Goal: Task Accomplishment & Management: Manage account settings

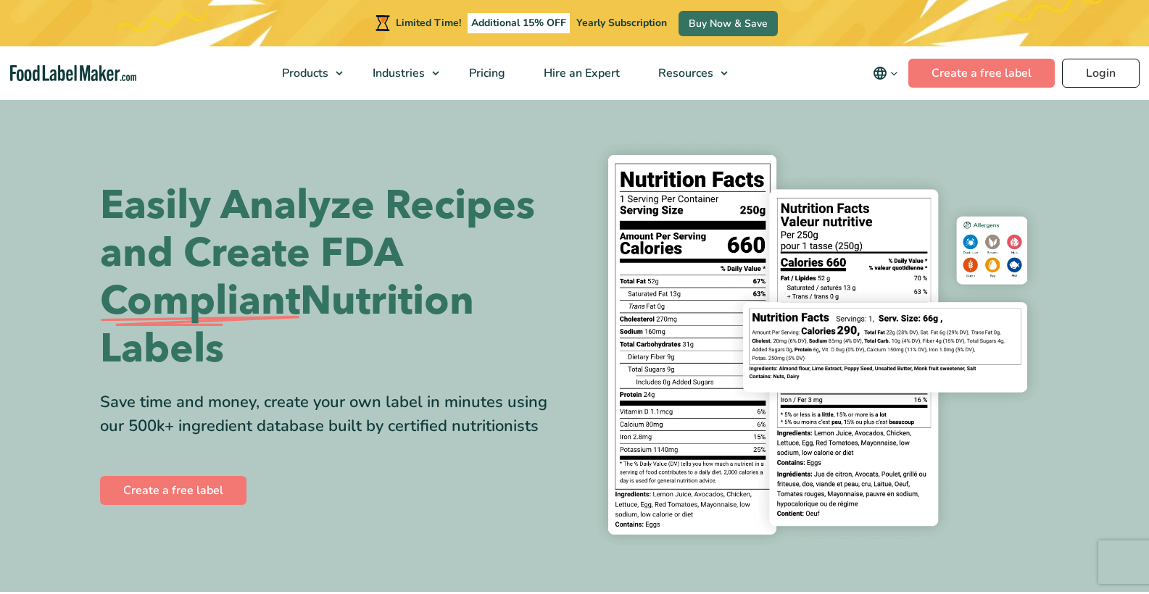
click at [1108, 72] on link "Login" at bounding box center [1101, 73] width 78 height 29
click at [1103, 70] on link "Login" at bounding box center [1101, 73] width 78 height 29
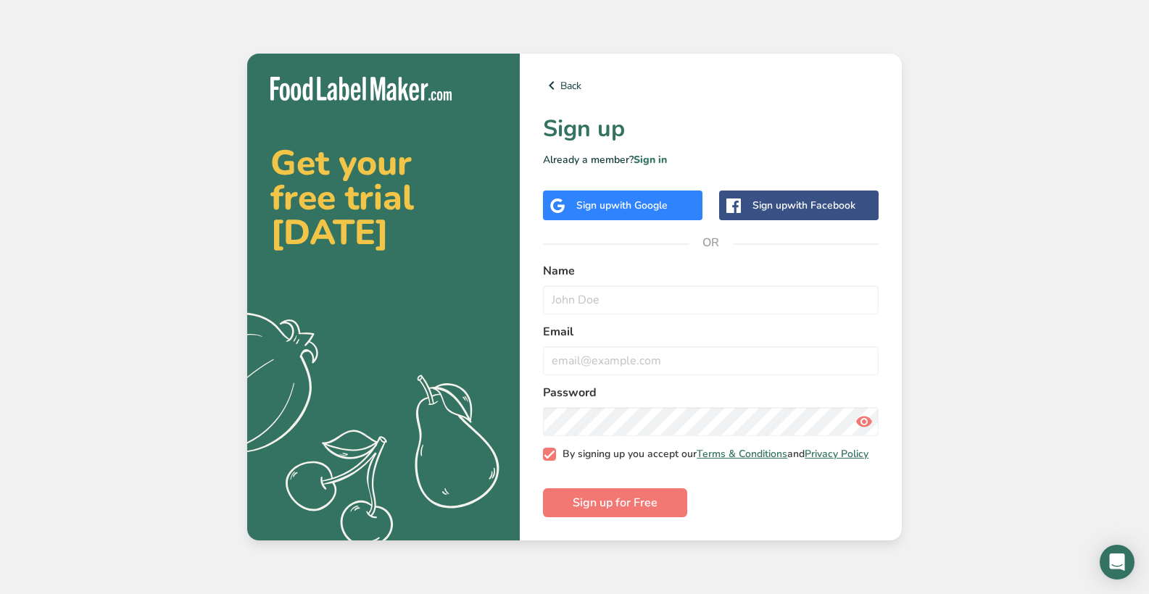
click at [550, 460] on span at bounding box center [549, 454] width 13 height 13
click at [550, 460] on input "By signing up you accept our Terms & Conditions and Privacy Policy" at bounding box center [547, 454] width 9 height 9
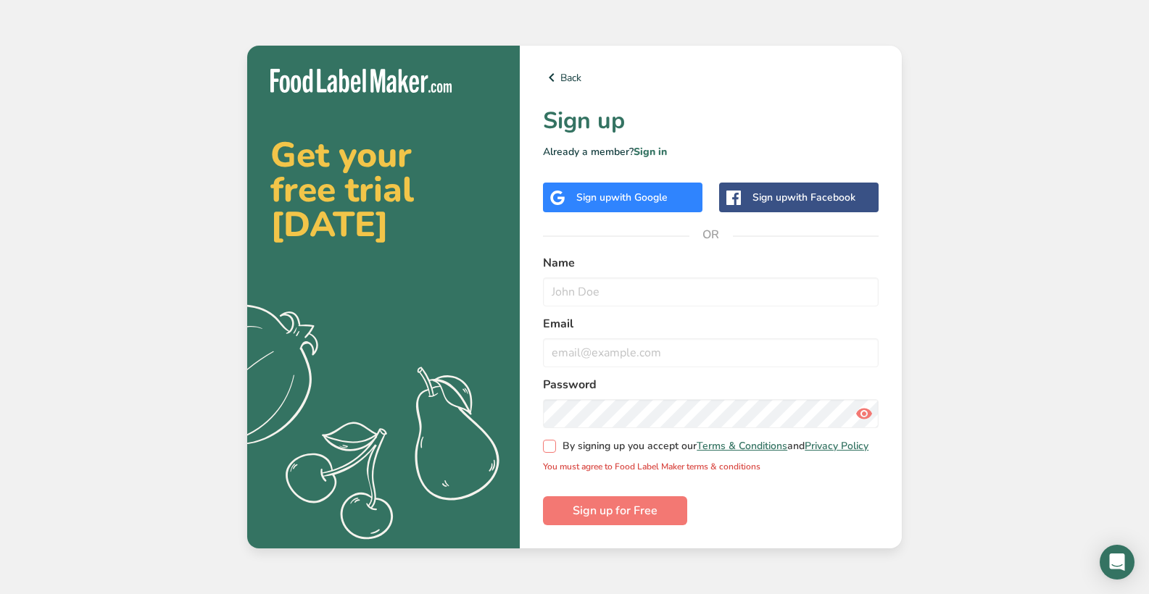
click at [554, 453] on span at bounding box center [549, 446] width 13 height 13
click at [552, 452] on input "By signing up you accept our Terms & Conditions and Privacy Policy" at bounding box center [547, 446] width 9 height 9
checkbox input "true"
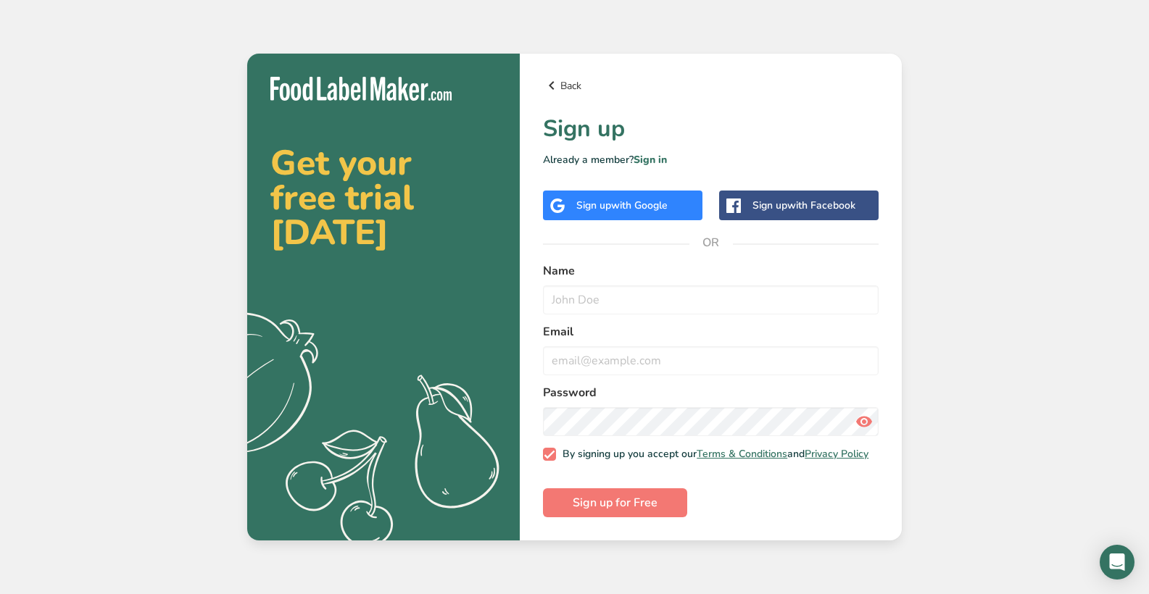
click at [561, 86] on link "Back" at bounding box center [711, 85] width 336 height 17
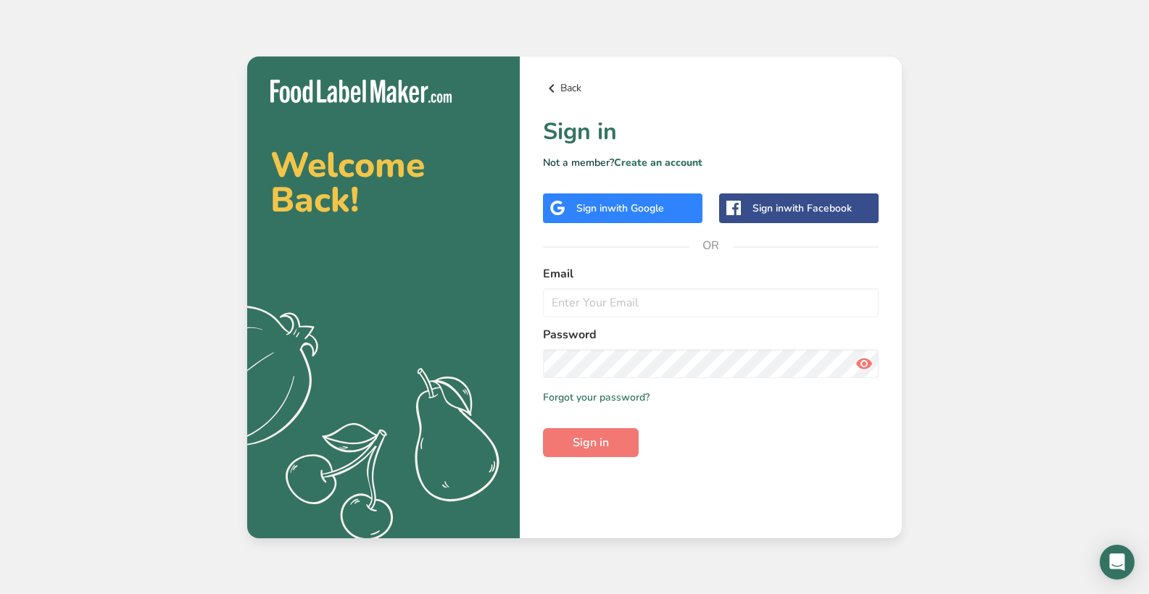
click at [577, 93] on link "Back" at bounding box center [711, 88] width 336 height 17
click at [695, 305] on input "email" at bounding box center [711, 303] width 336 height 29
type input "[EMAIL_ADDRESS][DOMAIN_NAME]"
click at [591, 442] on button "Sign in" at bounding box center [591, 442] width 96 height 29
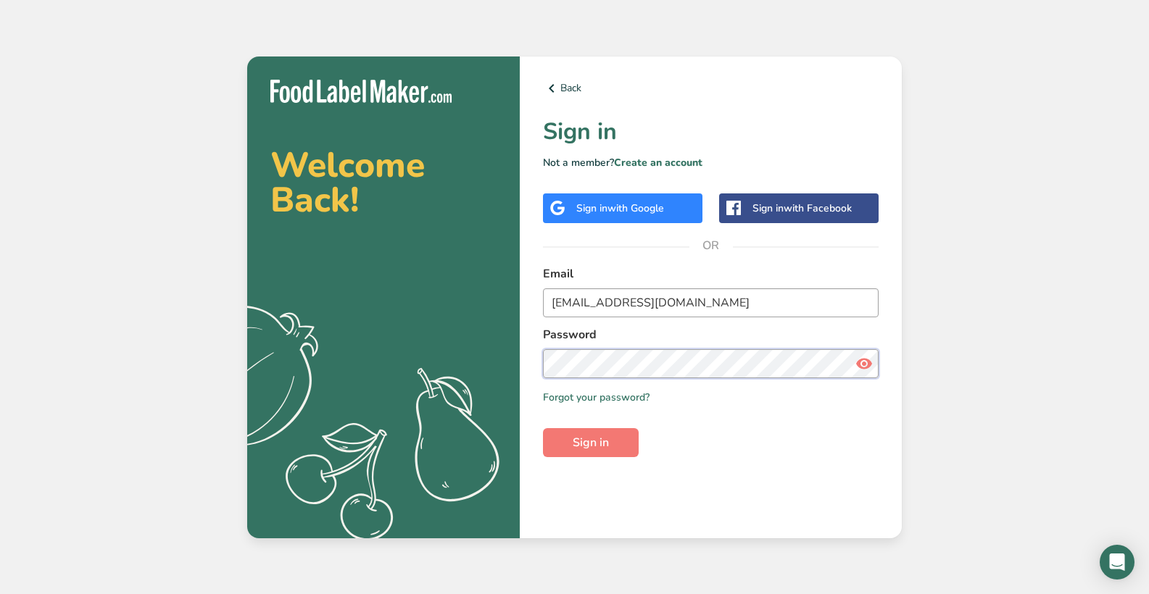
click at [591, 442] on button "Sign in" at bounding box center [591, 442] width 96 height 29
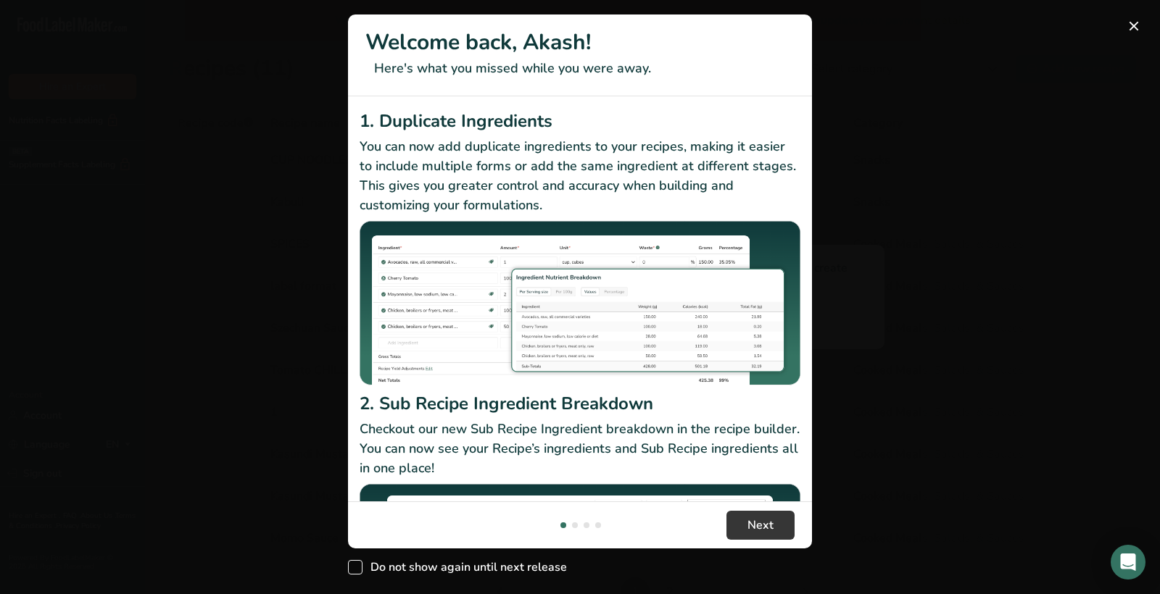
click at [360, 568] on span "New Features" at bounding box center [355, 567] width 14 height 14
click at [357, 568] on input "Do not show again until next release" at bounding box center [352, 567] width 9 height 9
checkbox input "true"
click at [1137, 25] on button "New Features" at bounding box center [1133, 25] width 23 height 23
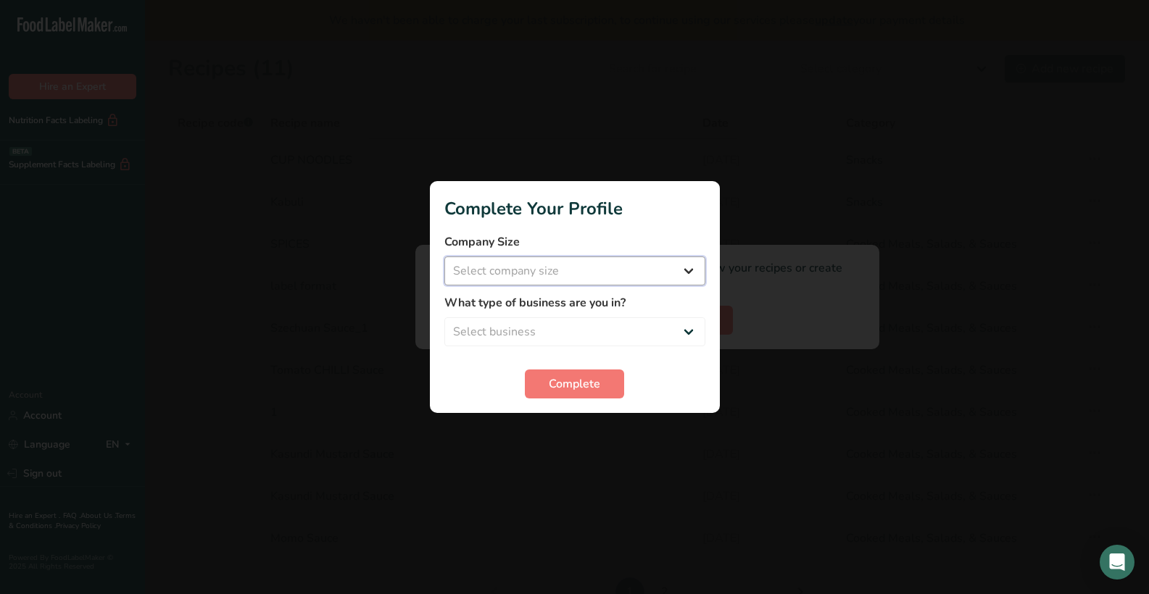
select select "1"
select select "8"
click at [597, 385] on span "Complete" at bounding box center [574, 384] width 51 height 17
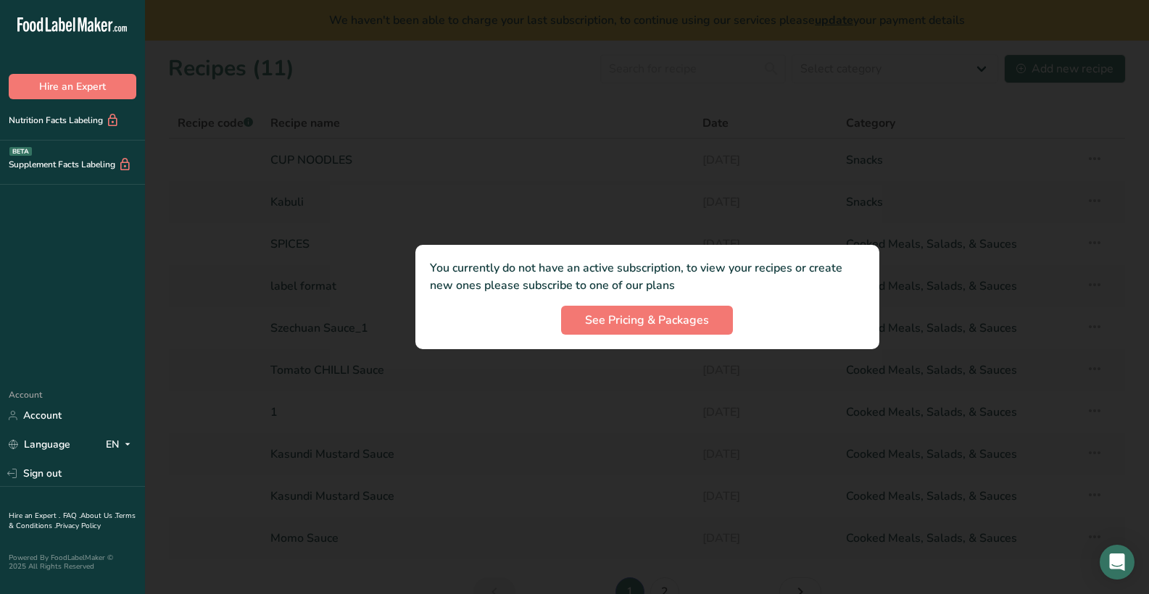
click at [715, 188] on div at bounding box center [647, 297] width 1004 height 594
click at [675, 323] on span "See Pricing & Packages" at bounding box center [647, 320] width 124 height 17
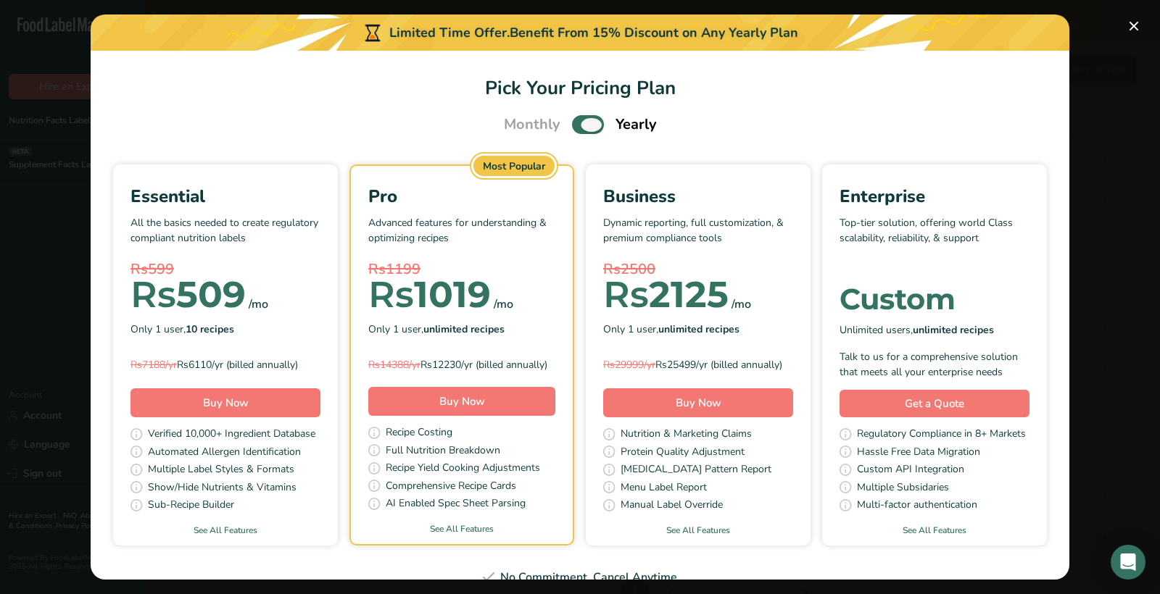
click at [583, 130] on span "Pick Your Pricing Plan Modal" at bounding box center [588, 124] width 32 height 18
click at [581, 130] on input "Pick Your Pricing Plan Modal" at bounding box center [576, 124] width 9 height 9
checkbox input "false"
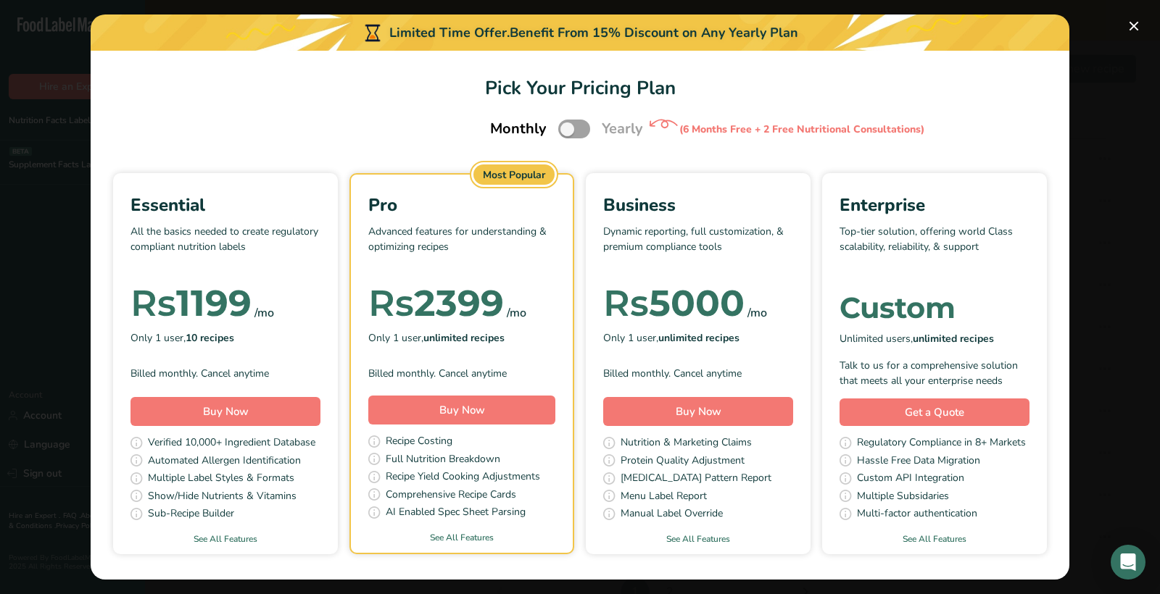
click at [320, 386] on div "Essential All the basics needed to create regulatory compliant nutrition labels…" at bounding box center [225, 289] width 190 height 194
click at [1135, 30] on button "Pick Your Pricing Plan Modal" at bounding box center [1133, 25] width 23 height 23
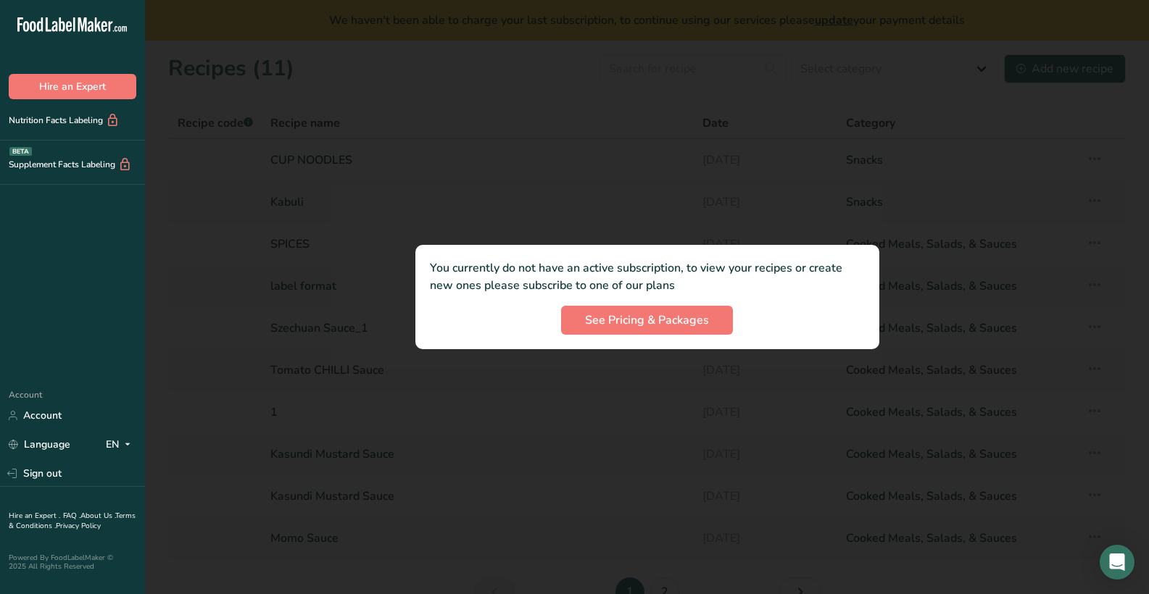
click at [609, 167] on div at bounding box center [647, 297] width 1004 height 594
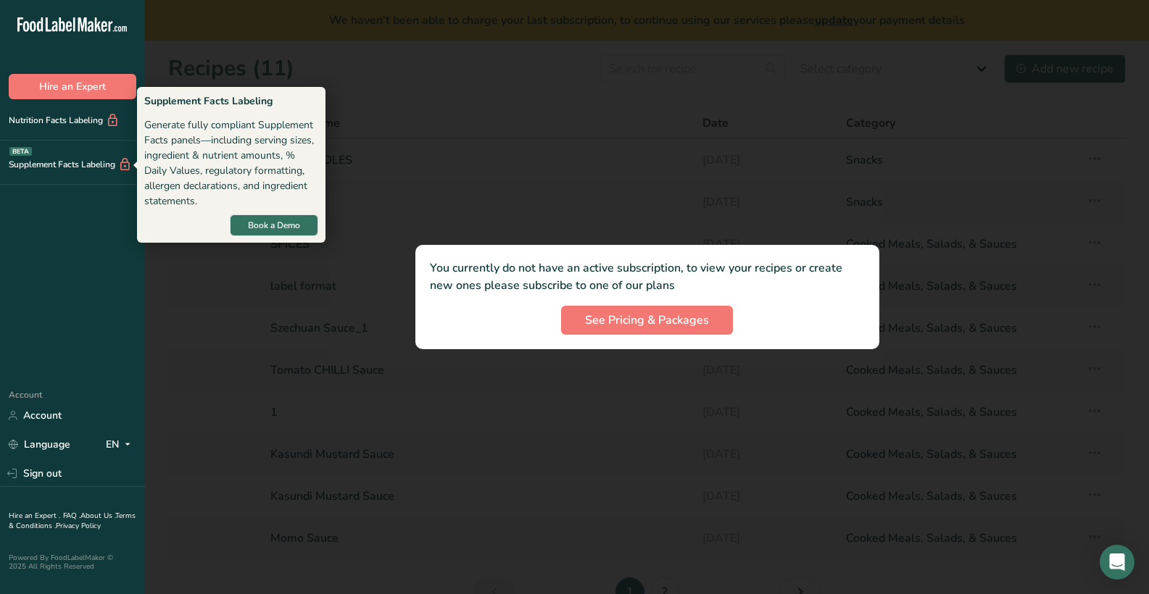
click at [98, 162] on div "Supplement Facts Labeling BETA" at bounding box center [66, 164] width 132 height 15
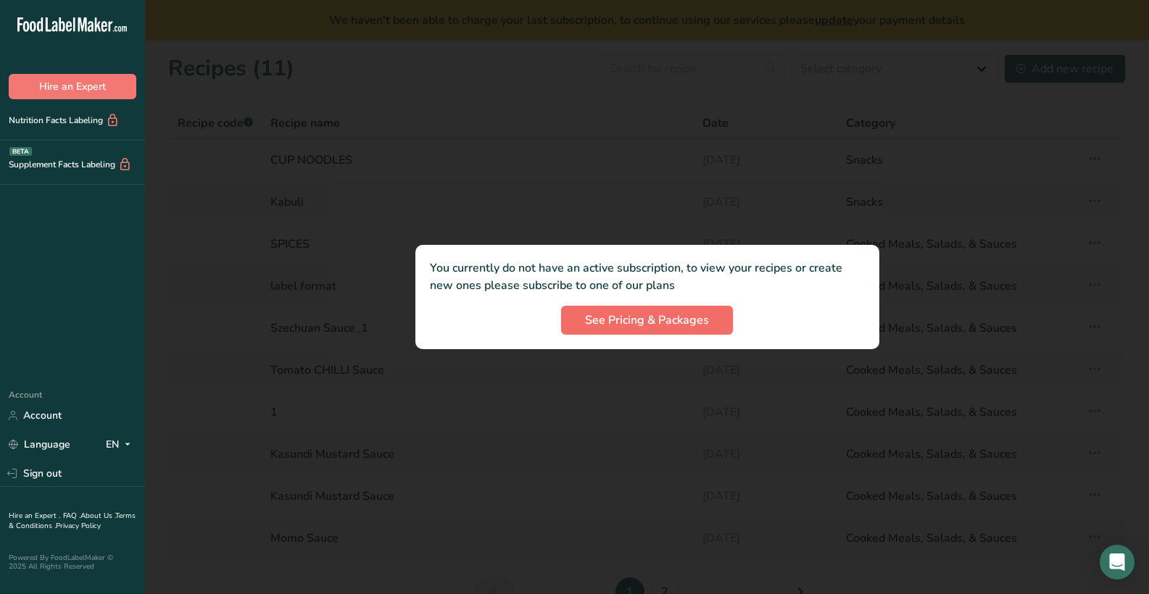
click at [678, 315] on span "See Pricing & Packages" at bounding box center [647, 320] width 124 height 17
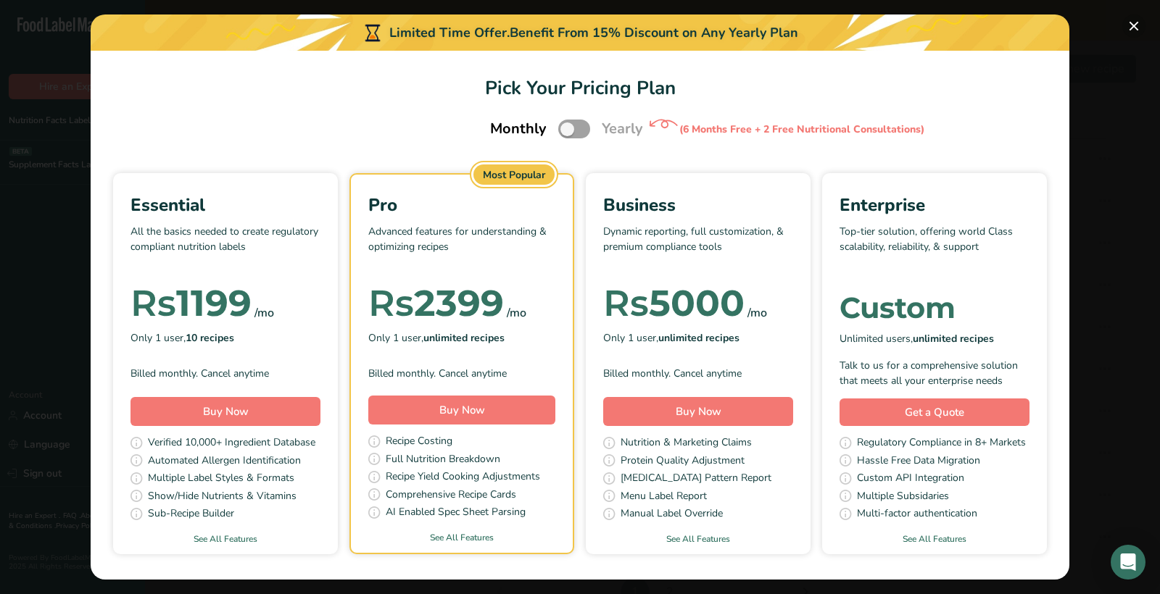
click at [1135, 21] on button "Pick Your Pricing Plan Modal" at bounding box center [1133, 25] width 23 height 23
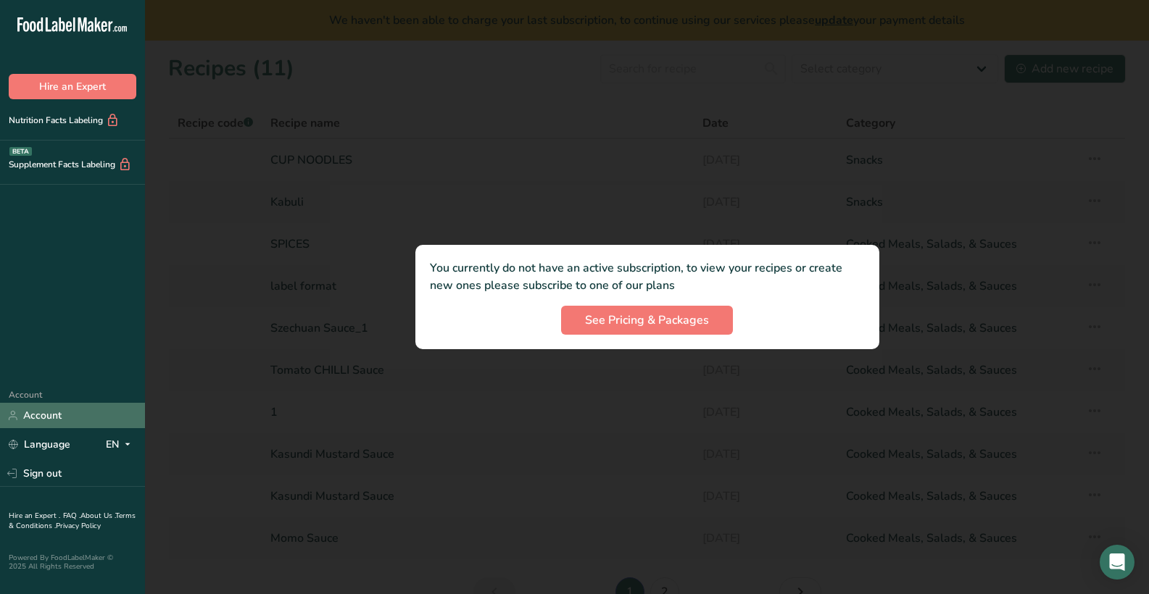
click at [63, 414] on link "Account" at bounding box center [72, 415] width 145 height 25
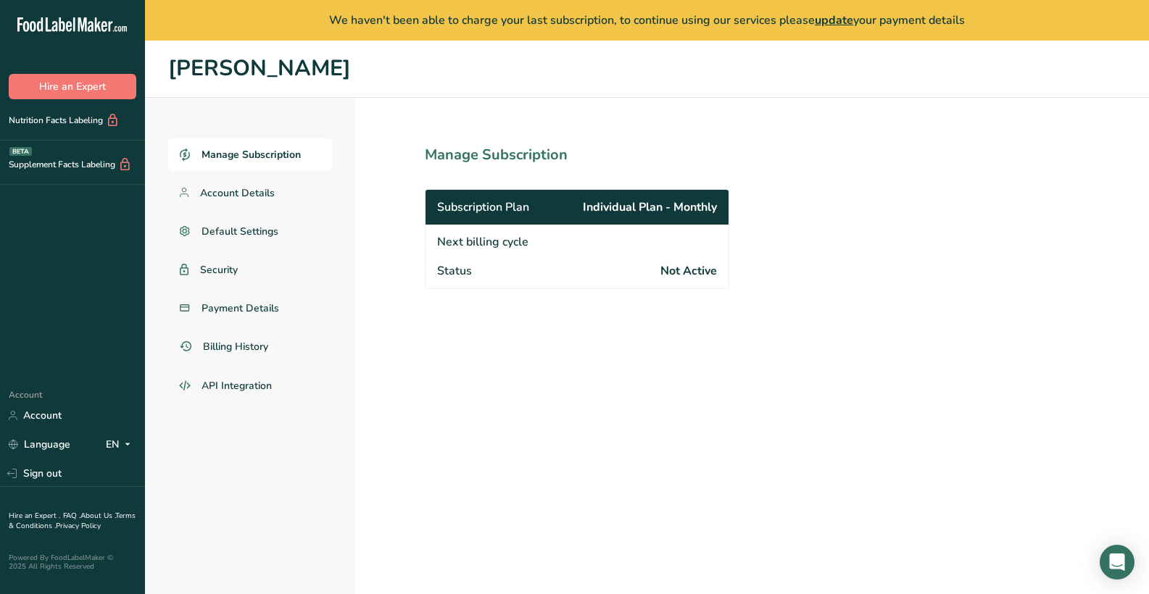
click at [533, 244] on div "Next billing cycle" at bounding box center [577, 241] width 303 height 32
click at [513, 241] on span "Next billing cycle" at bounding box center [482, 241] width 91 height 17
click at [196, 360] on link "Billing History" at bounding box center [250, 347] width 164 height 33
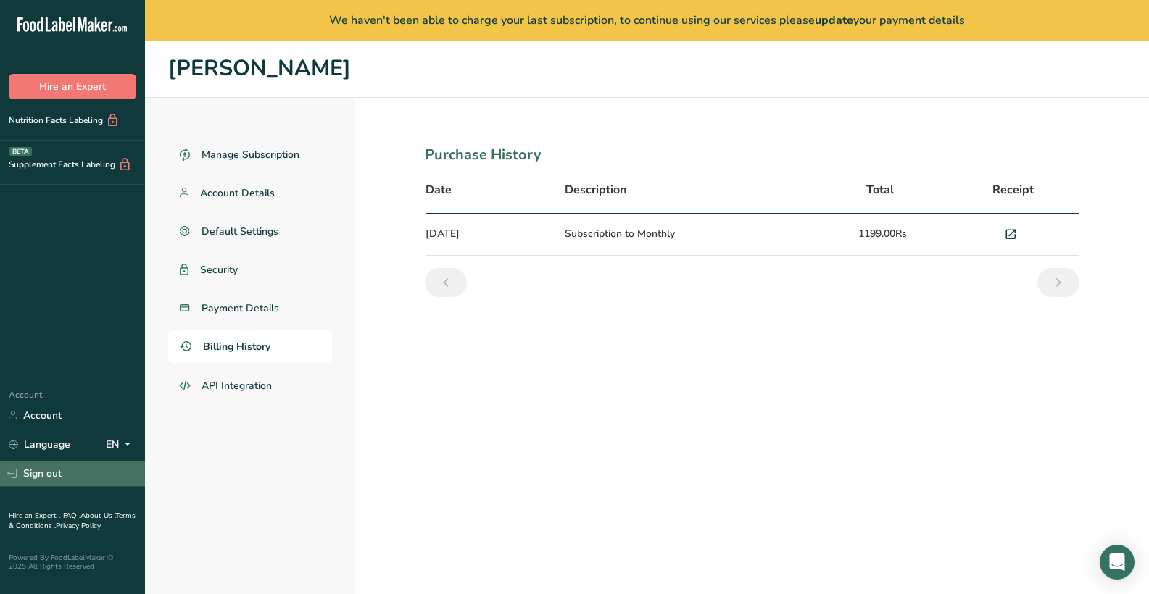
click at [61, 476] on link "Sign out" at bounding box center [72, 473] width 145 height 25
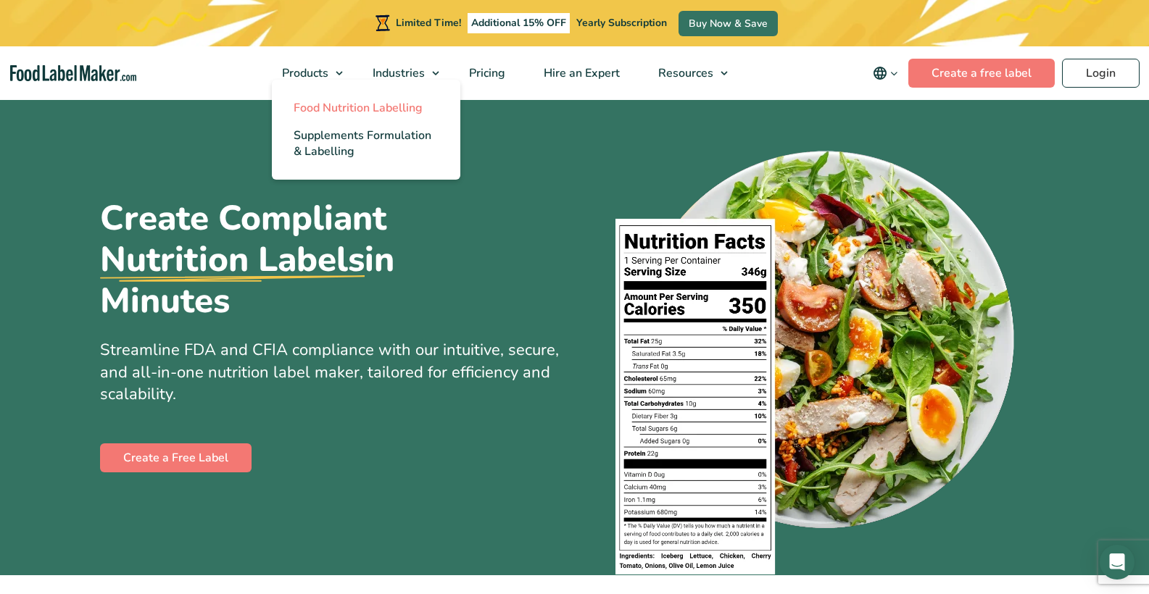
click at [328, 105] on span "Food Nutrition Labelling" at bounding box center [358, 108] width 129 height 16
